Goal: Task Accomplishment & Management: Manage account settings

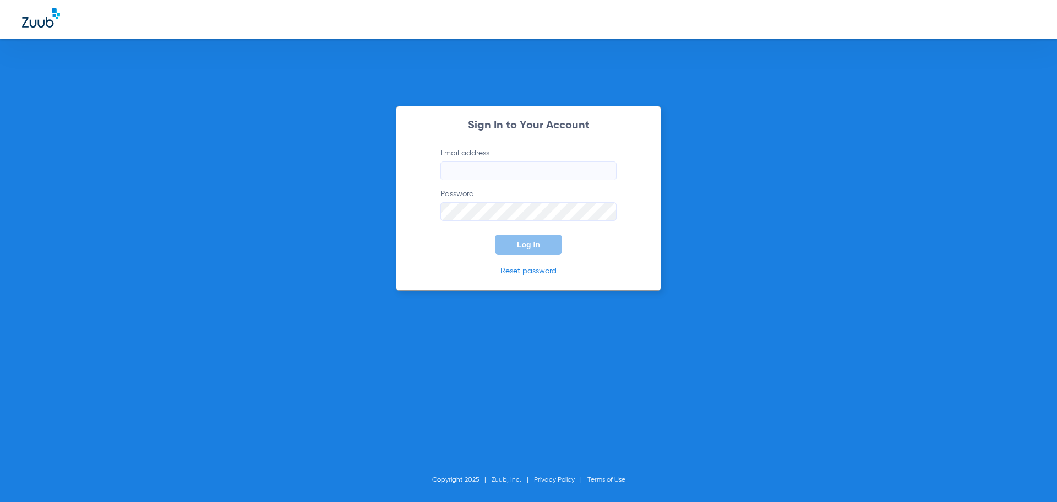
click at [513, 168] on input "Email address" at bounding box center [529, 170] width 176 height 19
type input "[EMAIL_ADDRESS][DOMAIN_NAME]"
click at [495, 235] on button "Log In" at bounding box center [528, 245] width 67 height 20
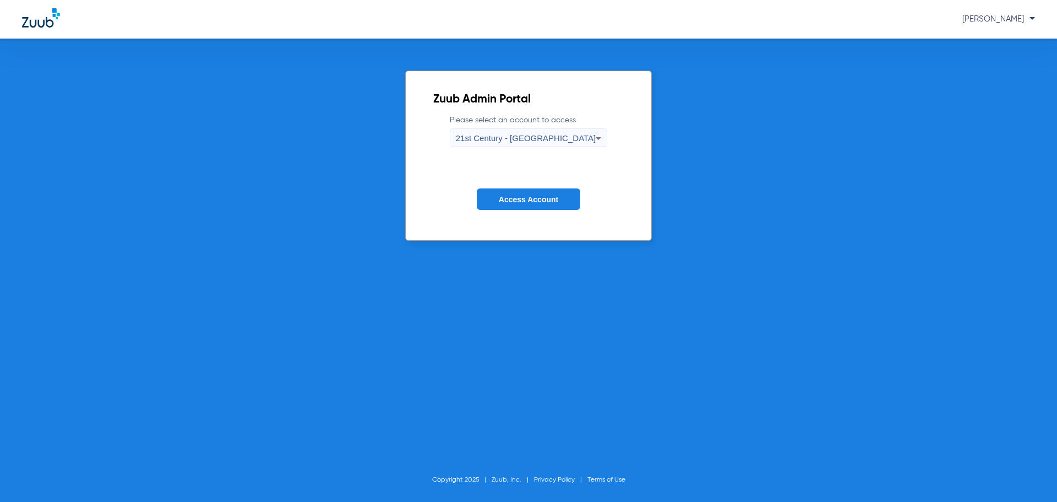
click at [596, 139] on icon at bounding box center [599, 138] width 6 height 3
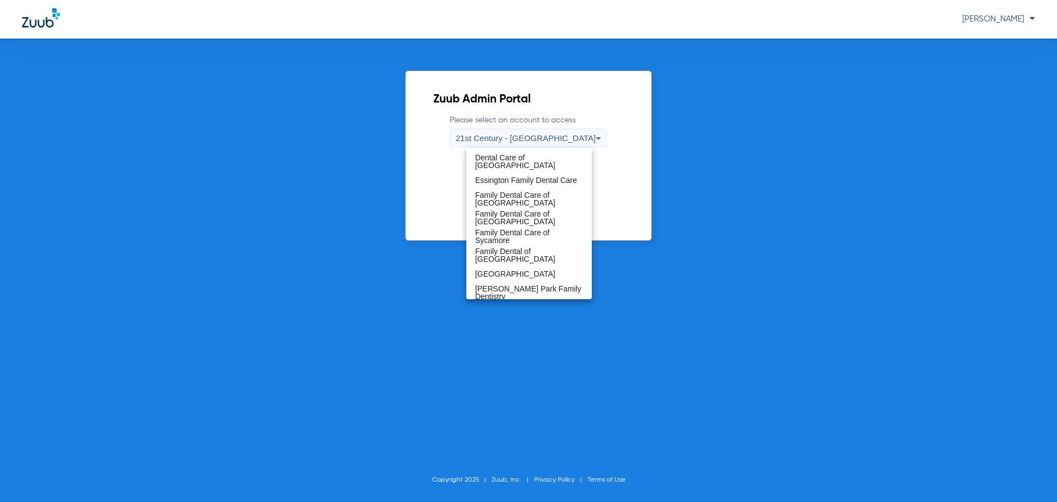
scroll to position [275, 0]
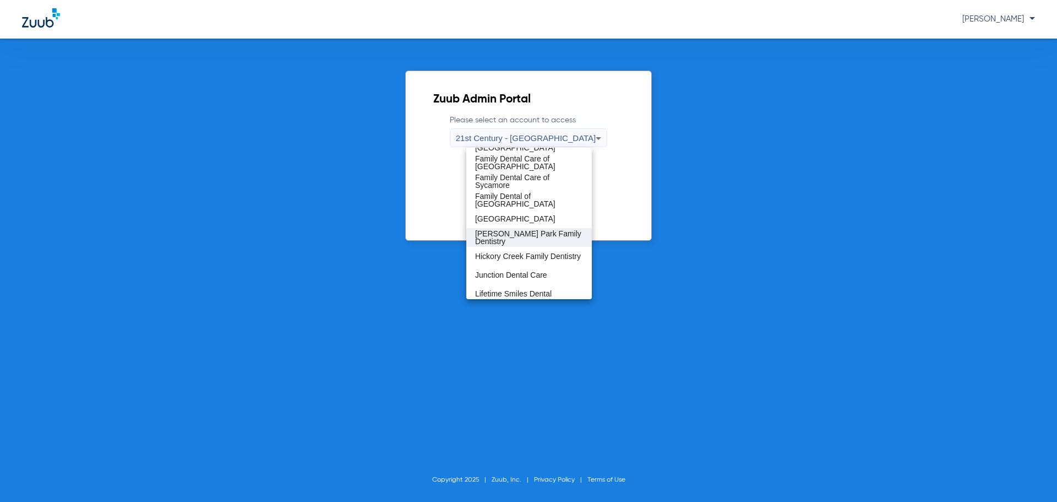
click at [545, 237] on span "[PERSON_NAME] Park Family Dentistry" at bounding box center [529, 237] width 108 height 15
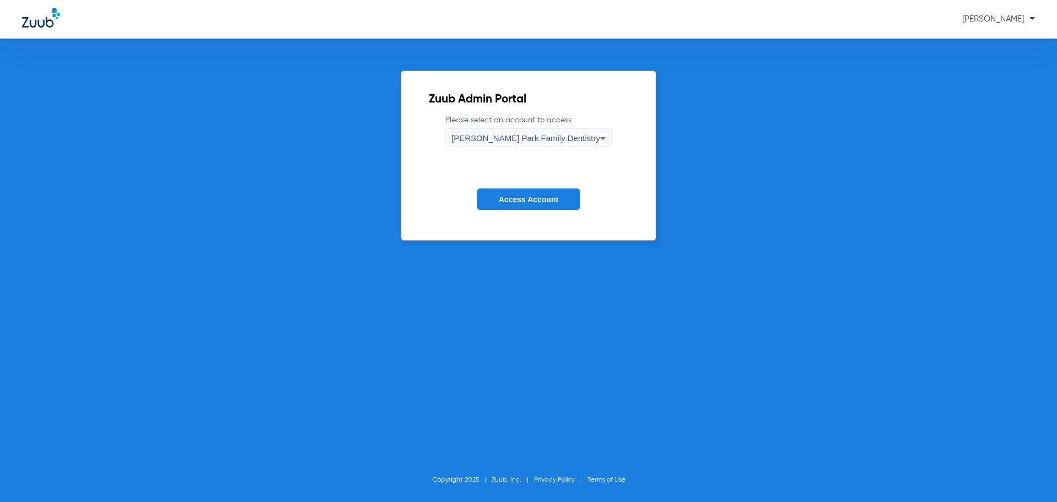
click at [531, 199] on span "Access Account" at bounding box center [528, 199] width 59 height 9
